Goal: Information Seeking & Learning: Learn about a topic

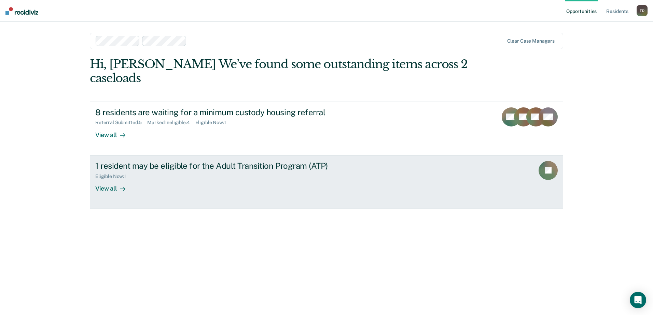
click at [109, 179] on div "View all" at bounding box center [114, 185] width 38 height 13
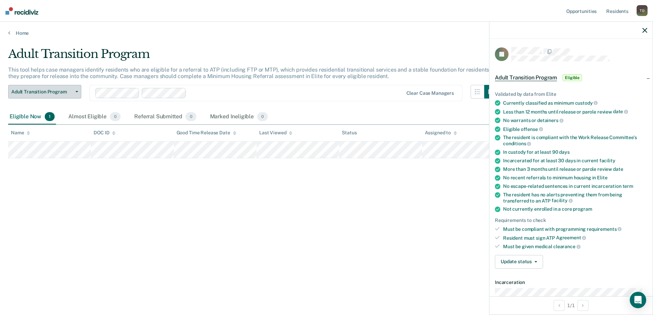
click at [46, 94] on span "Adult Transition Program" at bounding box center [41, 92] width 61 height 6
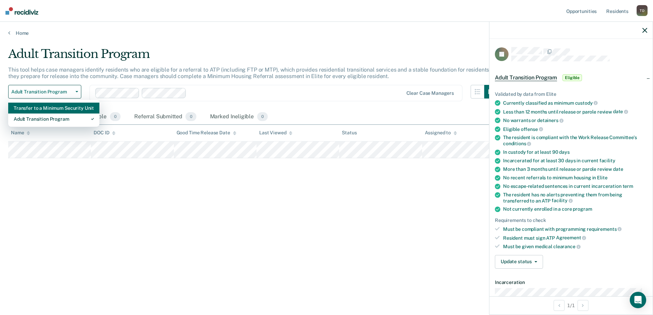
click at [40, 108] on div "Transfer to a Minimum Security Unit" at bounding box center [54, 108] width 80 height 11
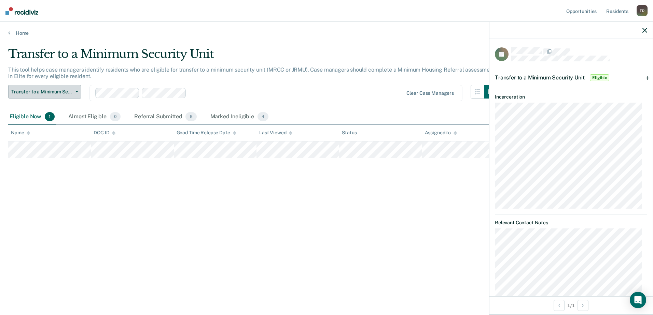
click at [46, 94] on span "Transfer to a Minimum Security Unit" at bounding box center [41, 92] width 61 height 6
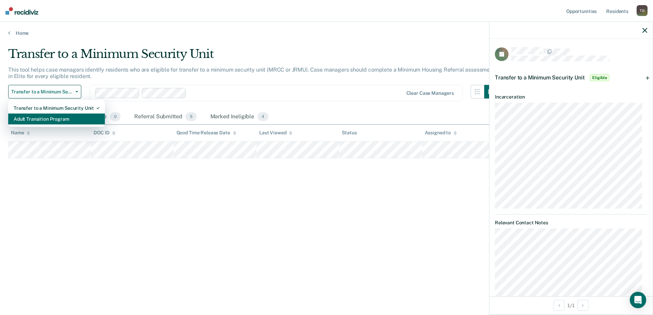
click at [40, 117] on div "Adult Transition Program" at bounding box center [57, 119] width 86 height 11
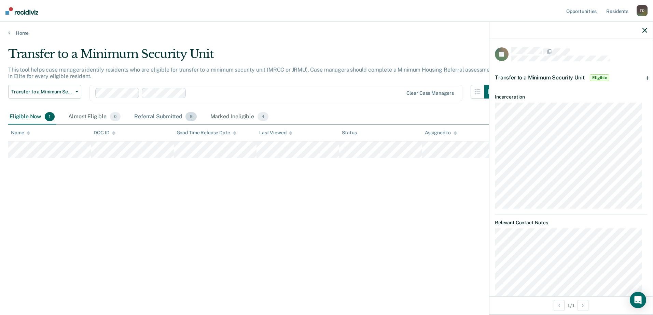
click at [146, 116] on div "Referral Submitted 5" at bounding box center [165, 117] width 65 height 15
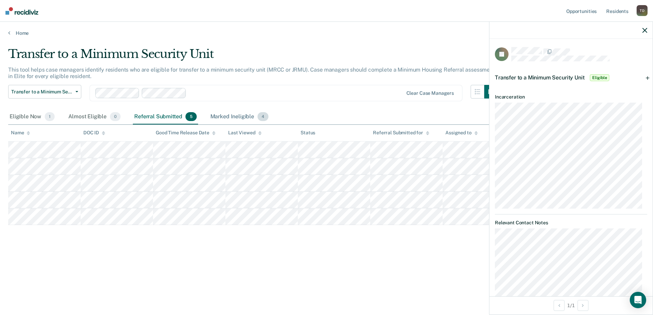
click at [221, 115] on div "Marked Ineligible 4" at bounding box center [239, 117] width 61 height 15
